Goal: Task Accomplishment & Management: Manage account settings

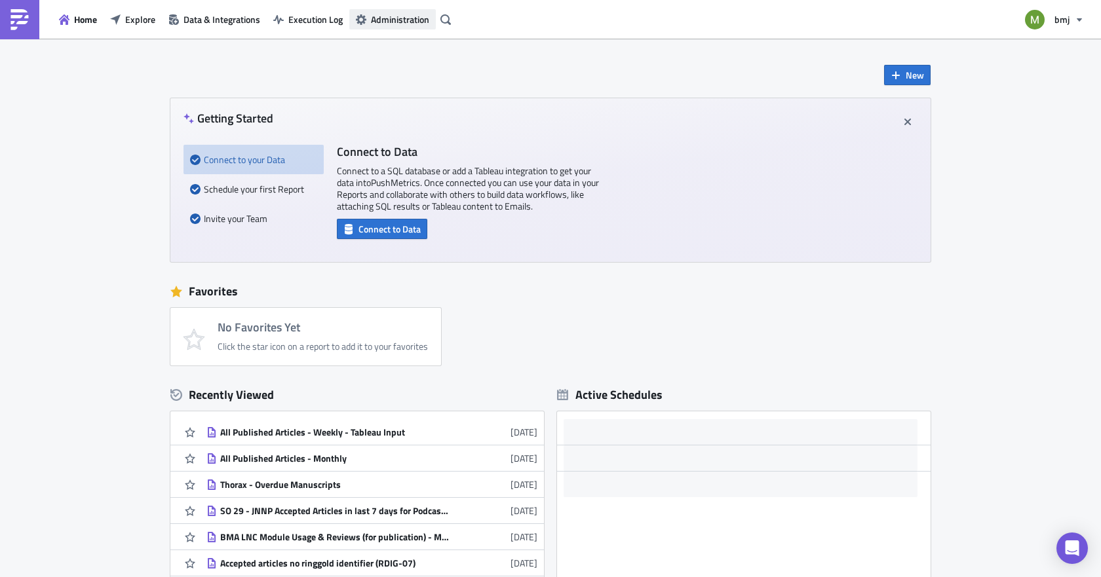
click at [387, 14] on span "Administration" at bounding box center [400, 19] width 58 height 14
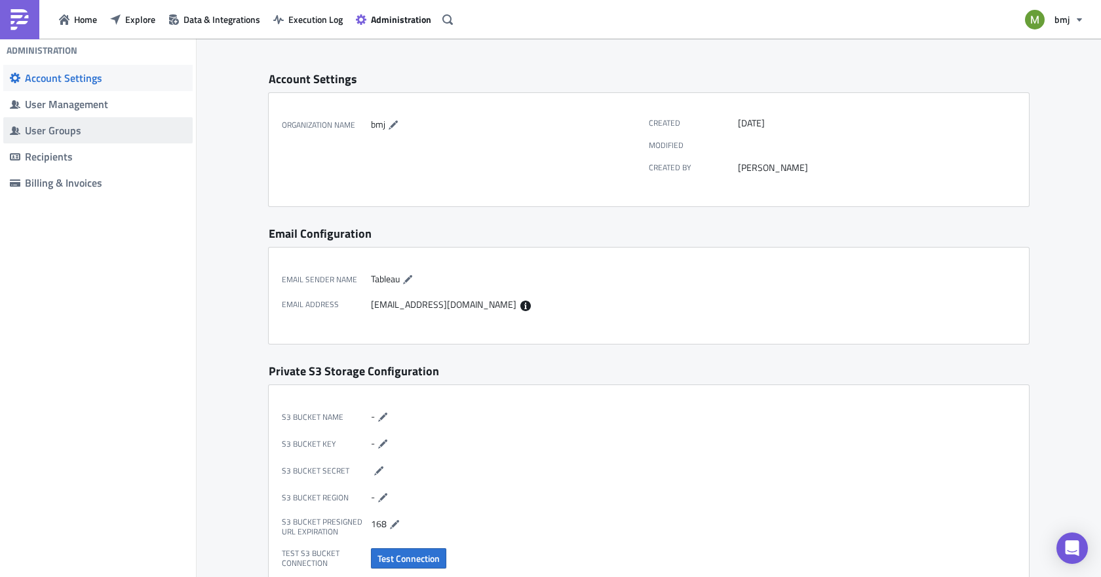
click at [56, 128] on div "User Groups" at bounding box center [105, 130] width 161 height 13
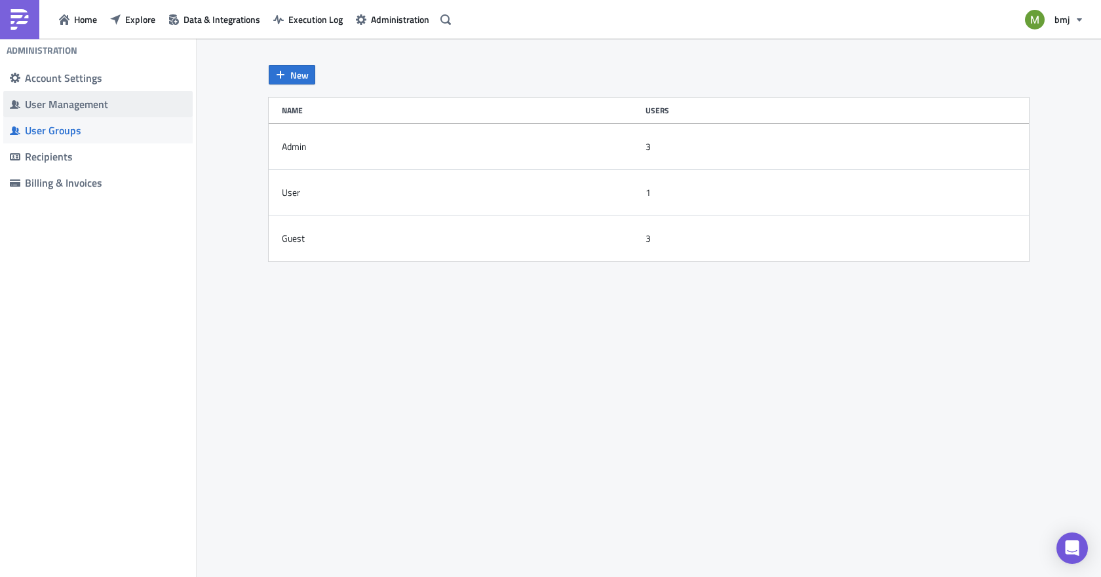
click at [60, 102] on div "User Management" at bounding box center [105, 104] width 161 height 13
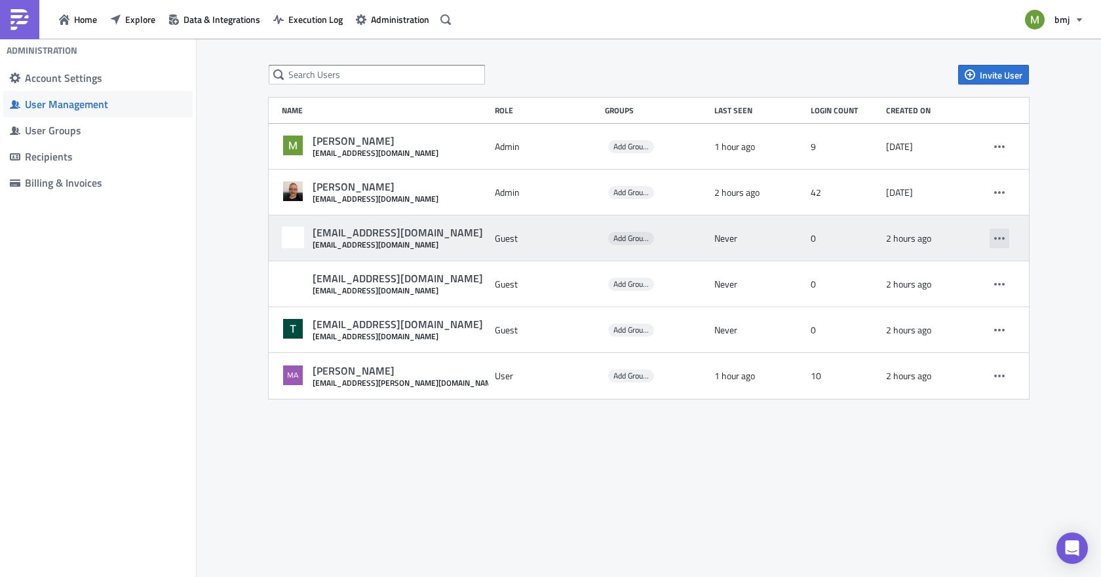
click at [999, 238] on icon "button" at bounding box center [999, 238] width 10 height 3
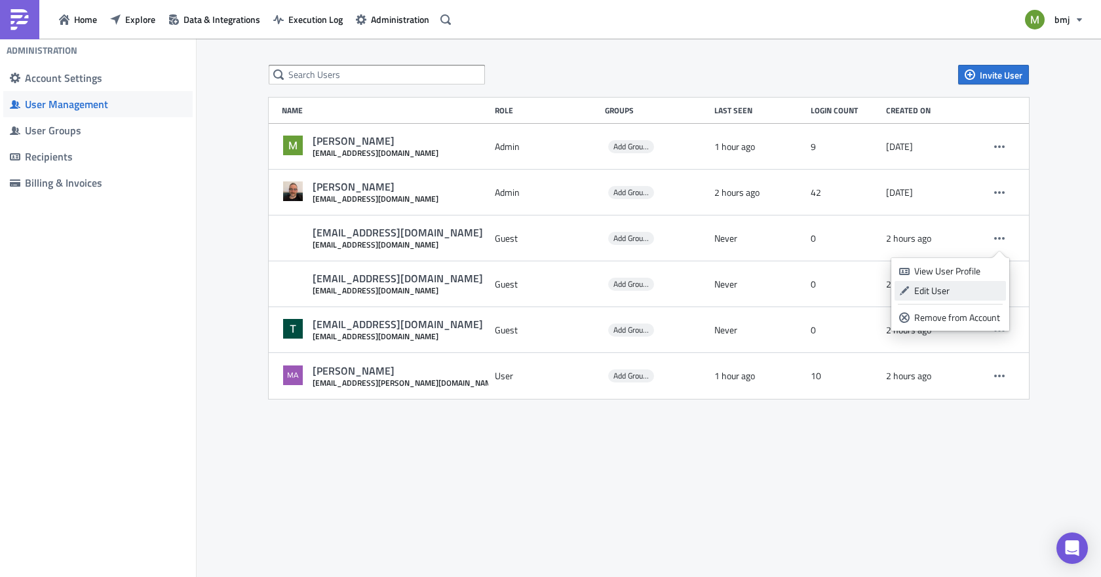
drag, startPoint x: 957, startPoint y: 272, endPoint x: 959, endPoint y: 291, distance: 19.2
click at [959, 291] on ul "View User Profile Edit User Remove from Account" at bounding box center [950, 294] width 118 height 73
click at [959, 291] on div "Edit User" at bounding box center [957, 290] width 87 height 13
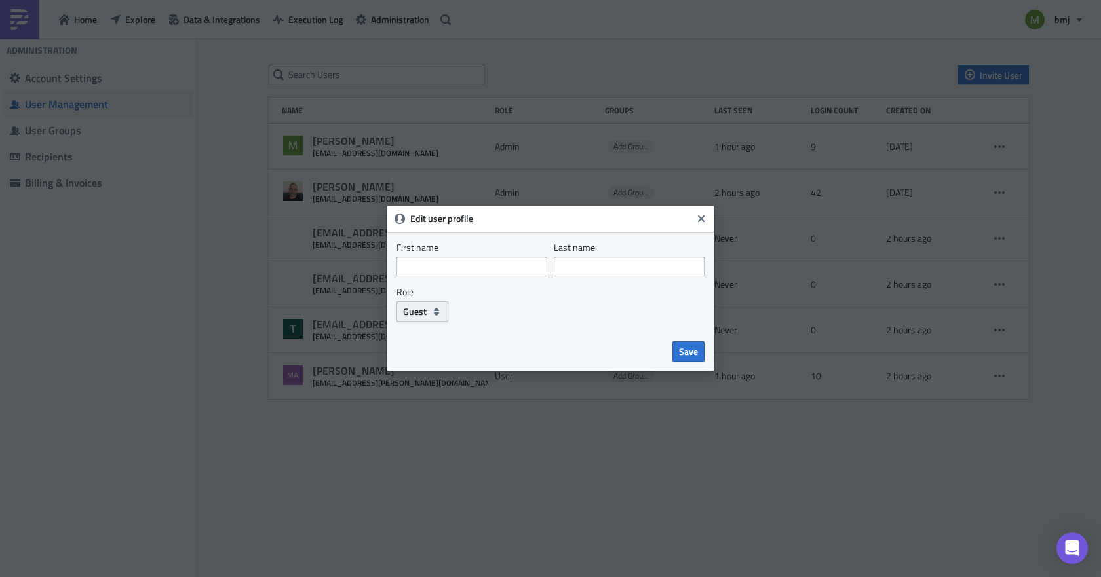
click at [425, 310] on span "Guest" at bounding box center [415, 312] width 24 height 14
click at [430, 356] on div "User" at bounding box center [458, 354] width 109 height 13
click at [690, 349] on span "Save" at bounding box center [688, 352] width 19 height 14
drag, startPoint x: 544, startPoint y: 219, endPoint x: 700, endPoint y: 345, distance: 200.4
click at [729, 392] on div "Edit user profile First name Last name Role User Save" at bounding box center [550, 288] width 1101 height 577
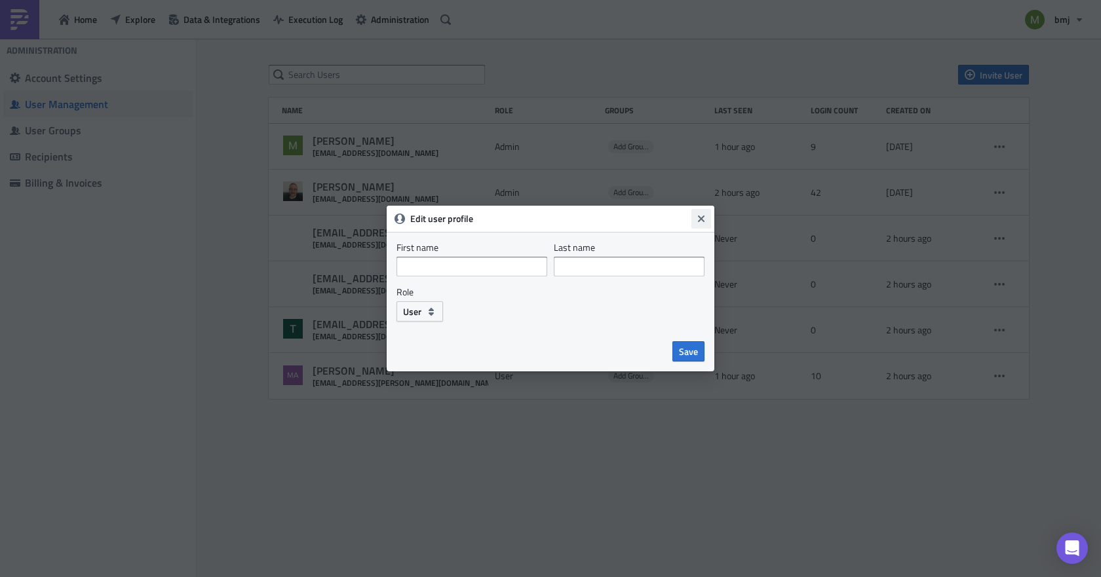
click at [702, 218] on icon "Close" at bounding box center [701, 219] width 10 height 10
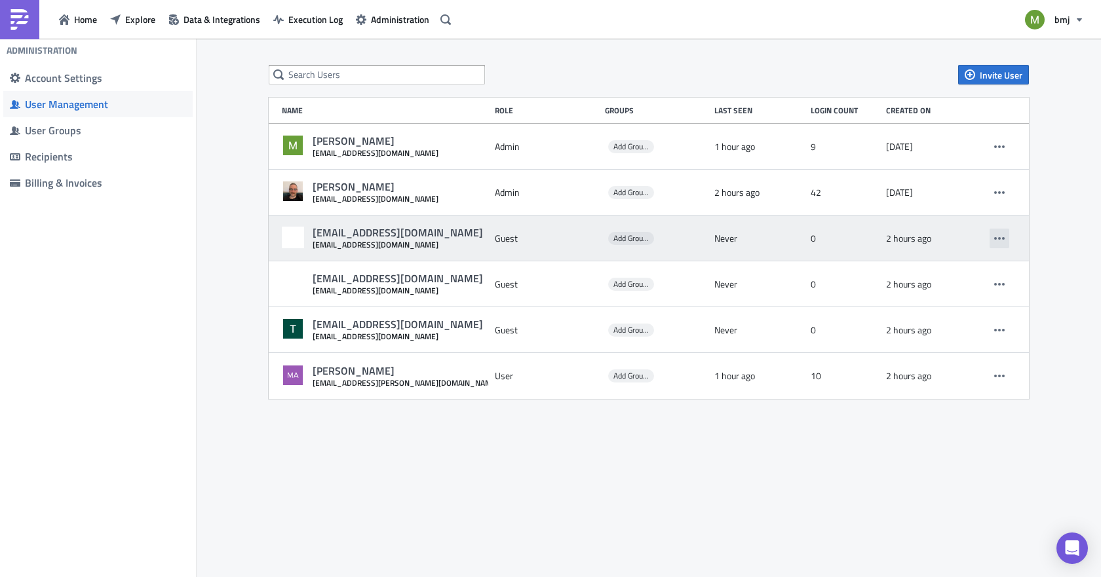
click at [999, 240] on icon "button" at bounding box center [999, 238] width 10 height 10
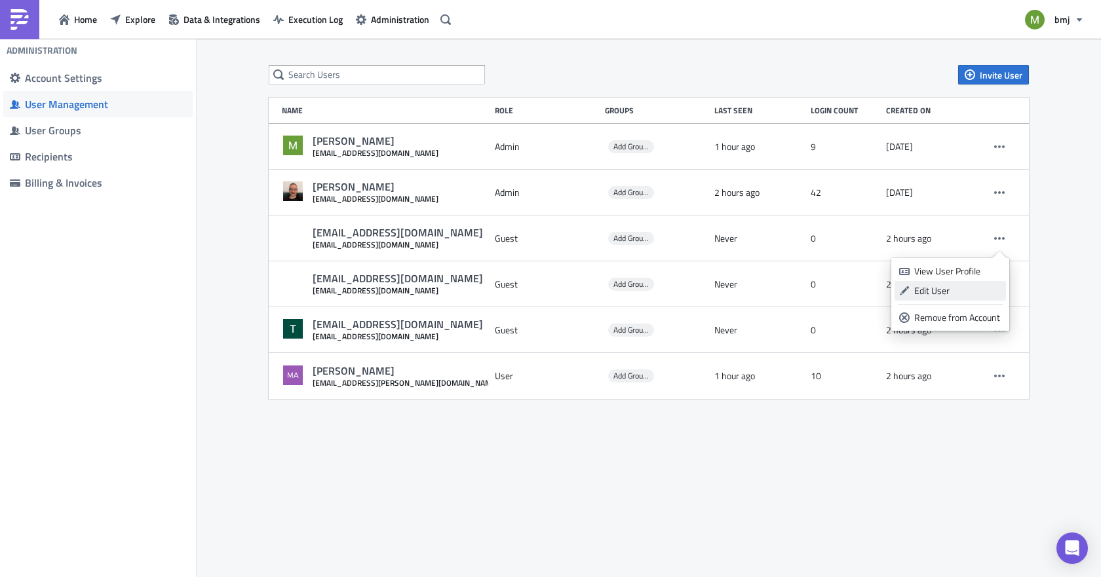
click at [957, 296] on div "Edit User" at bounding box center [957, 290] width 87 height 13
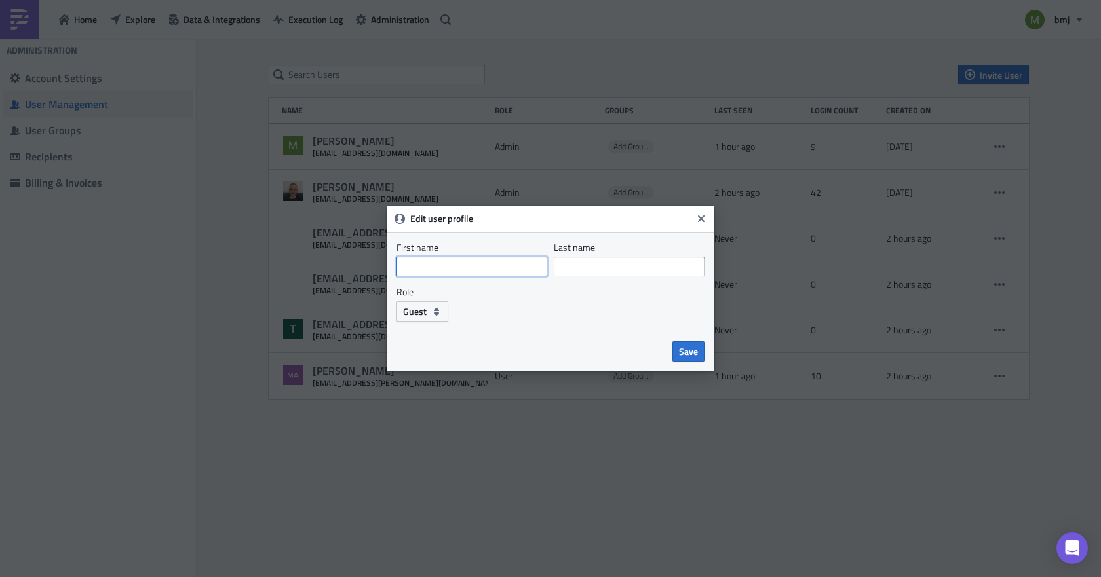
click at [441, 266] on input "First name" at bounding box center [471, 267] width 151 height 20
type input "[PERSON_NAME]"
type input "Savage"
click at [428, 311] on button "Guest" at bounding box center [422, 311] width 52 height 20
click at [436, 350] on div "User" at bounding box center [458, 354] width 109 height 13
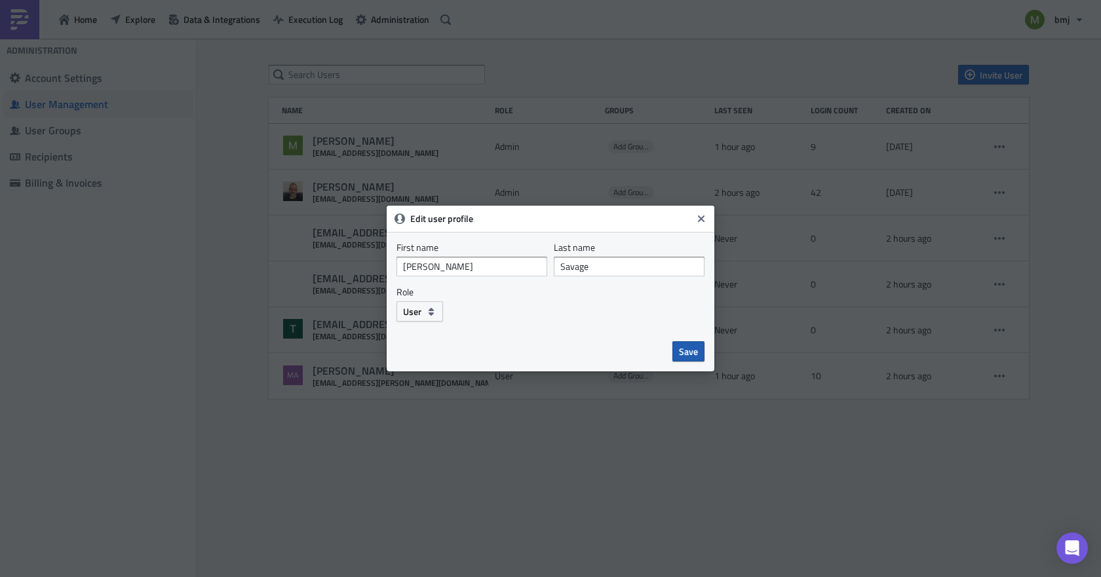
click at [695, 350] on span "Save" at bounding box center [688, 352] width 19 height 14
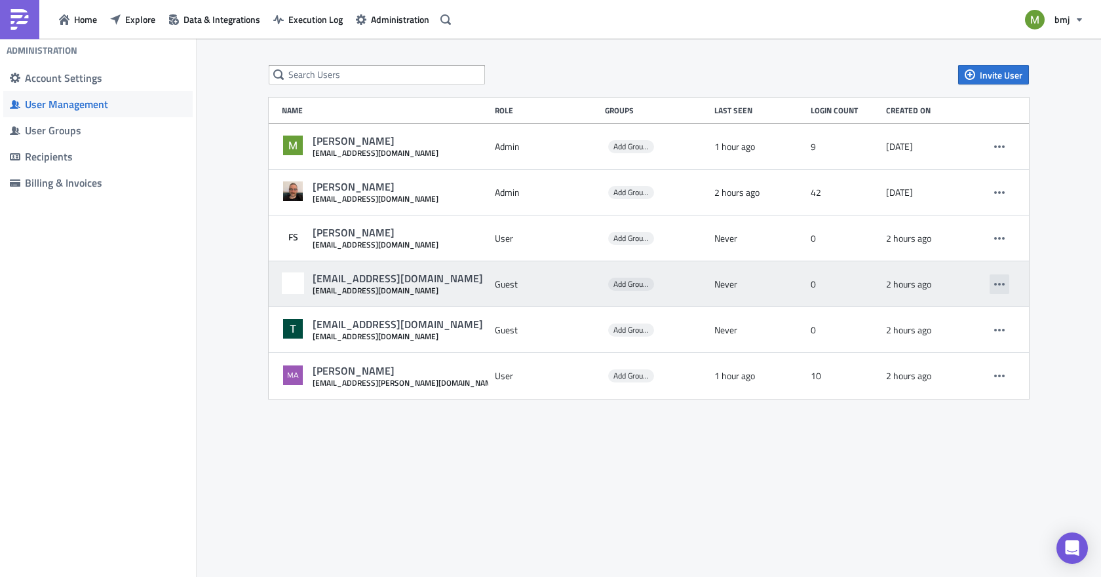
click at [997, 288] on icon "button" at bounding box center [999, 284] width 10 height 10
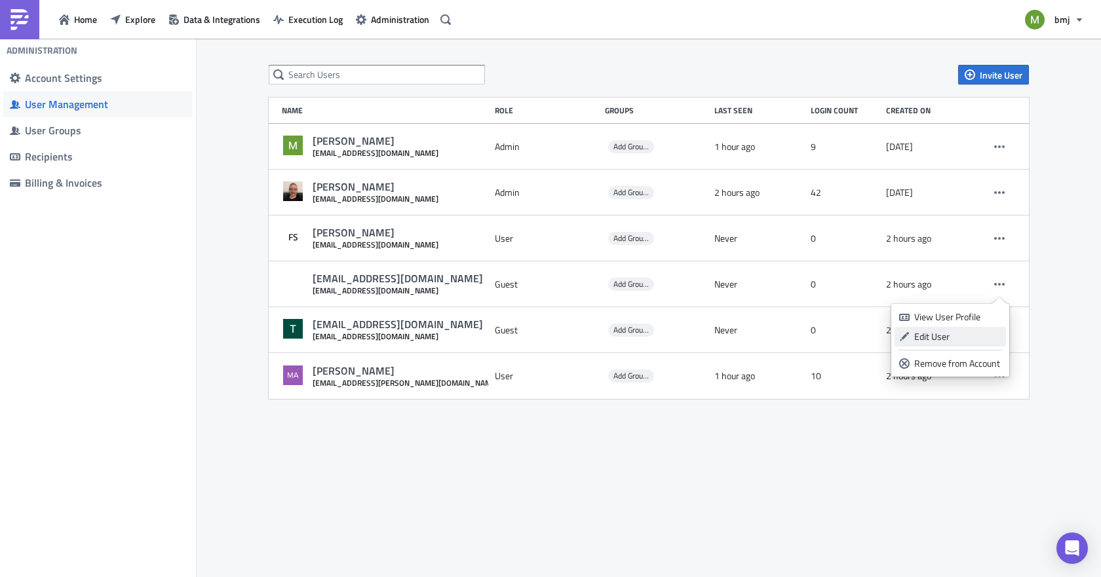
click at [930, 340] on div "Edit User" at bounding box center [957, 336] width 87 height 13
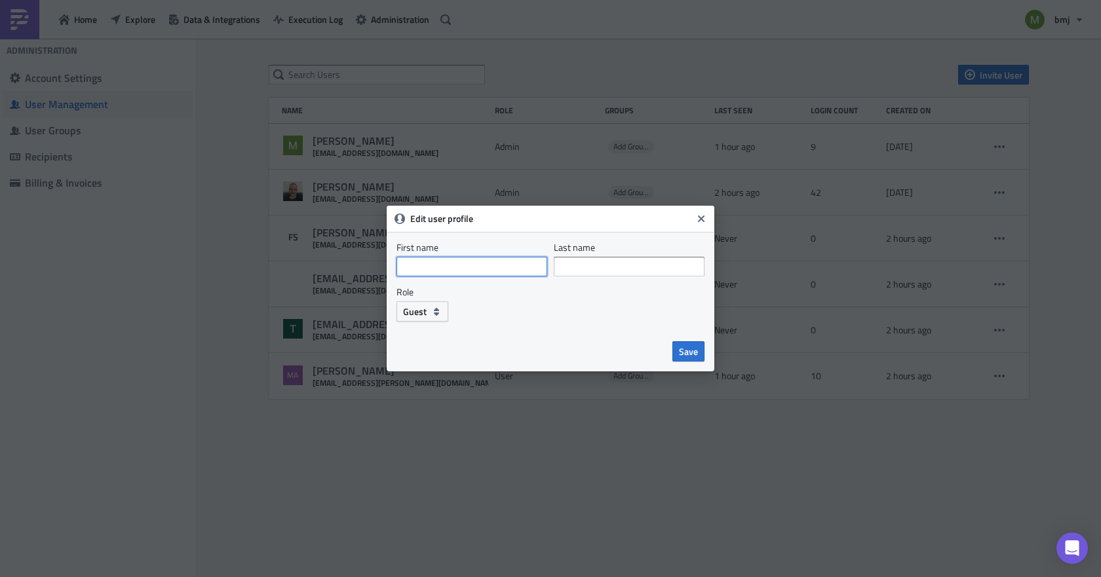
click at [461, 261] on input "First name" at bounding box center [471, 267] width 151 height 20
type input "[PERSON_NAME]"
click at [418, 318] on span "Guest" at bounding box center [415, 312] width 24 height 14
click at [432, 356] on div "User" at bounding box center [458, 354] width 109 height 13
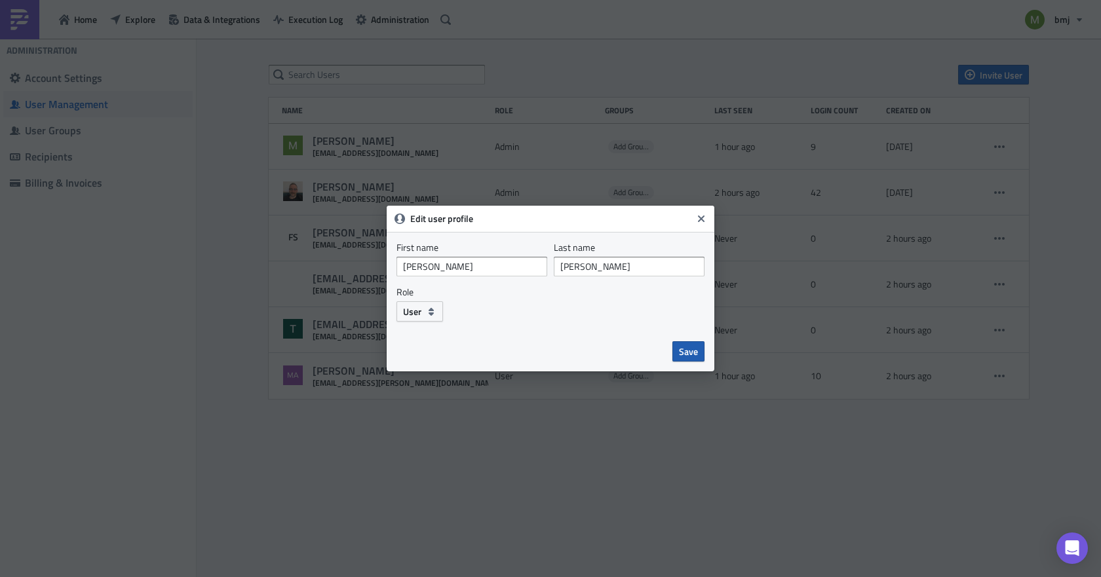
click at [681, 354] on span "Save" at bounding box center [688, 352] width 19 height 14
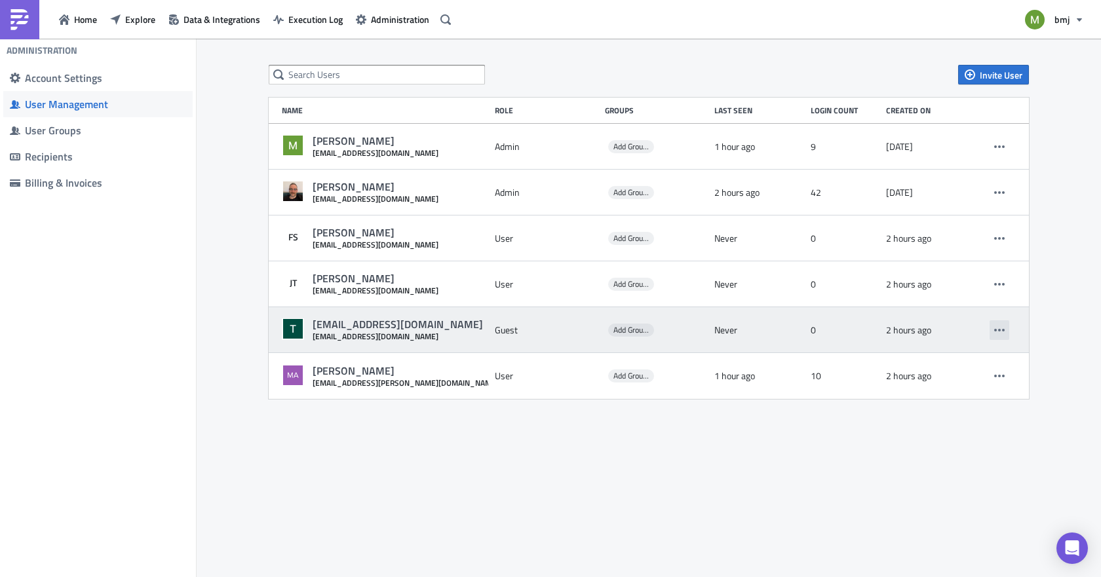
click at [996, 327] on icon "button" at bounding box center [999, 330] width 10 height 10
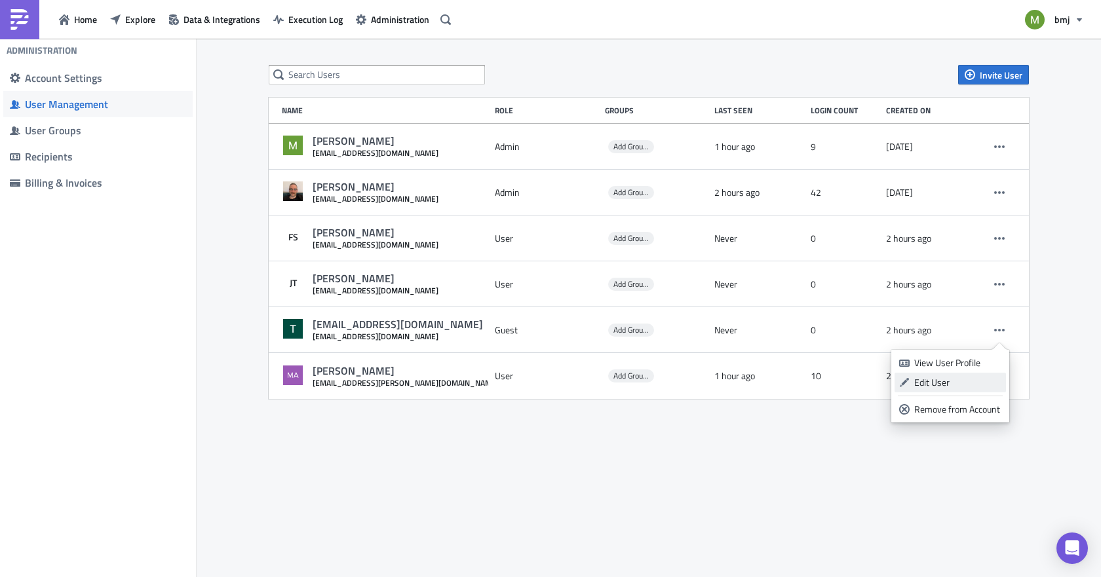
click at [940, 381] on div "Edit User" at bounding box center [957, 382] width 87 height 13
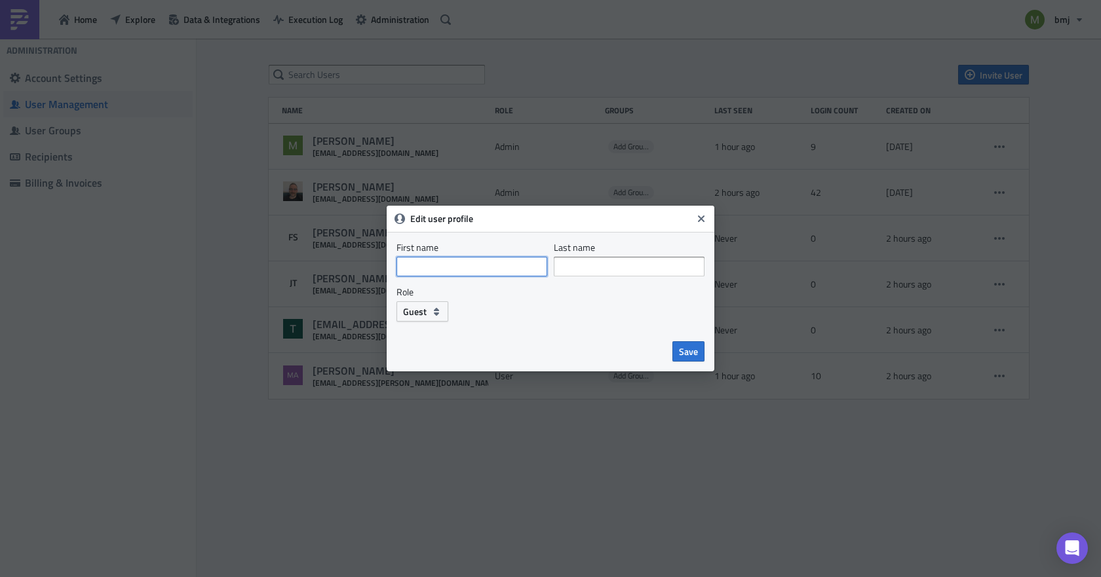
click at [451, 263] on input "First name" at bounding box center [471, 267] width 151 height 20
type input "[PERSON_NAME]"
click at [439, 310] on icon "button" at bounding box center [436, 312] width 10 height 10
click at [439, 352] on div "User" at bounding box center [458, 354] width 109 height 13
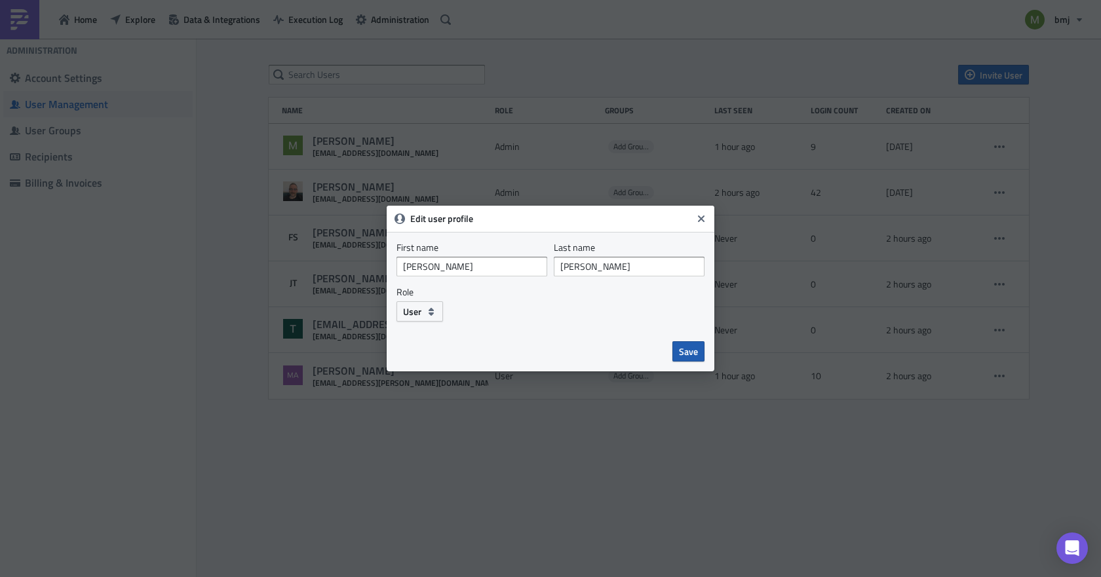
click at [679, 350] on span "Save" at bounding box center [688, 352] width 19 height 14
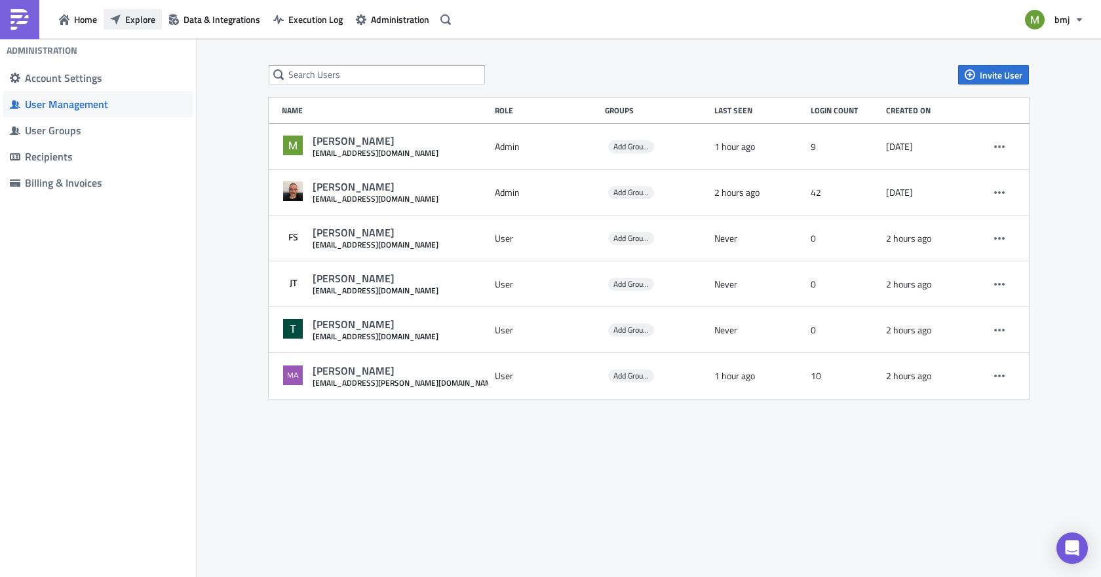
click at [142, 15] on span "Explore" at bounding box center [140, 19] width 30 height 14
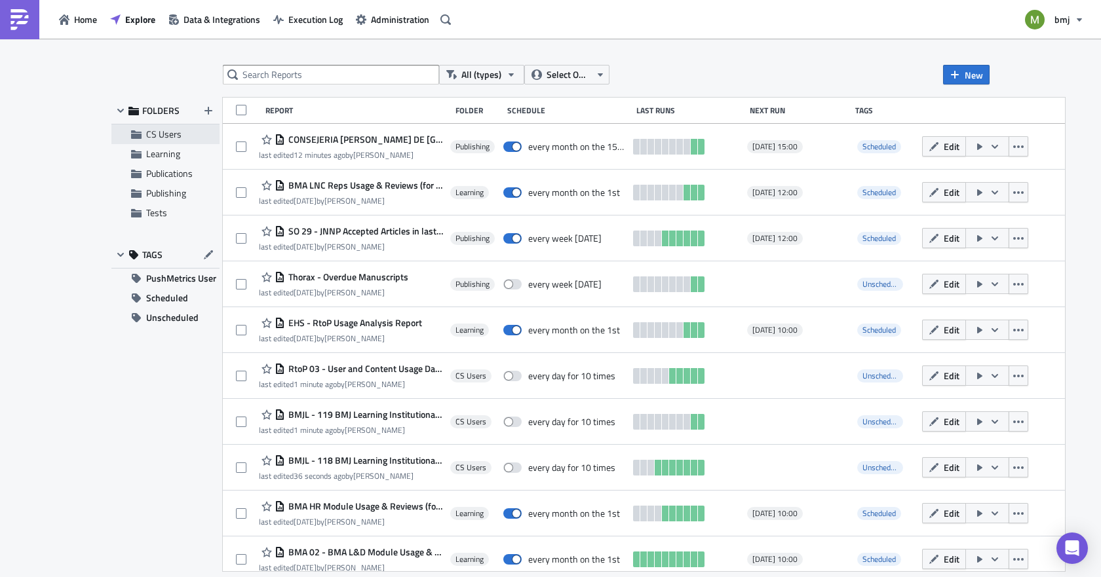
click at [172, 132] on span "CS Users" at bounding box center [163, 134] width 35 height 14
